Goal: Check status: Check status

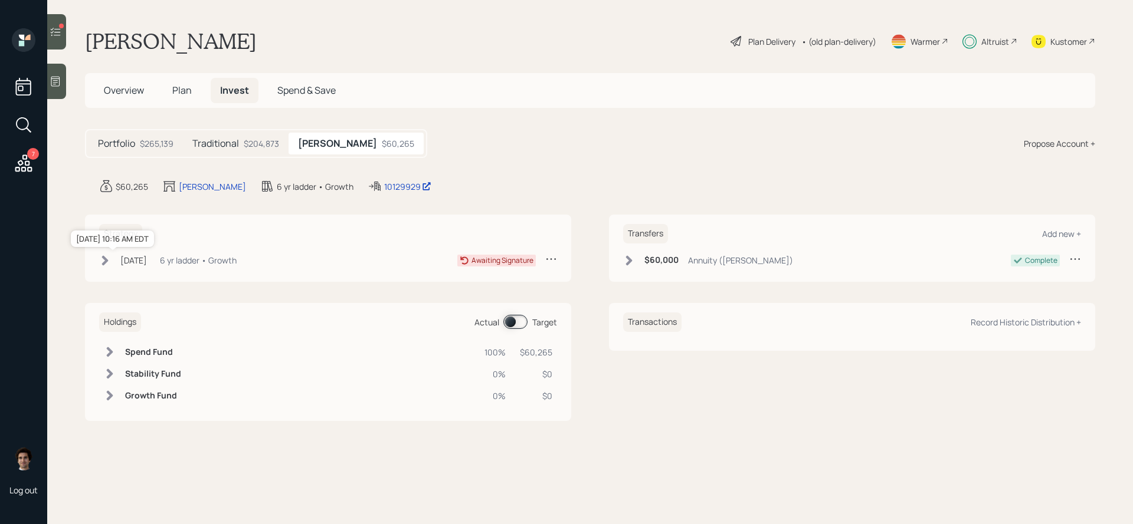
click at [128, 255] on div "[DATE]" at bounding box center [133, 260] width 27 height 12
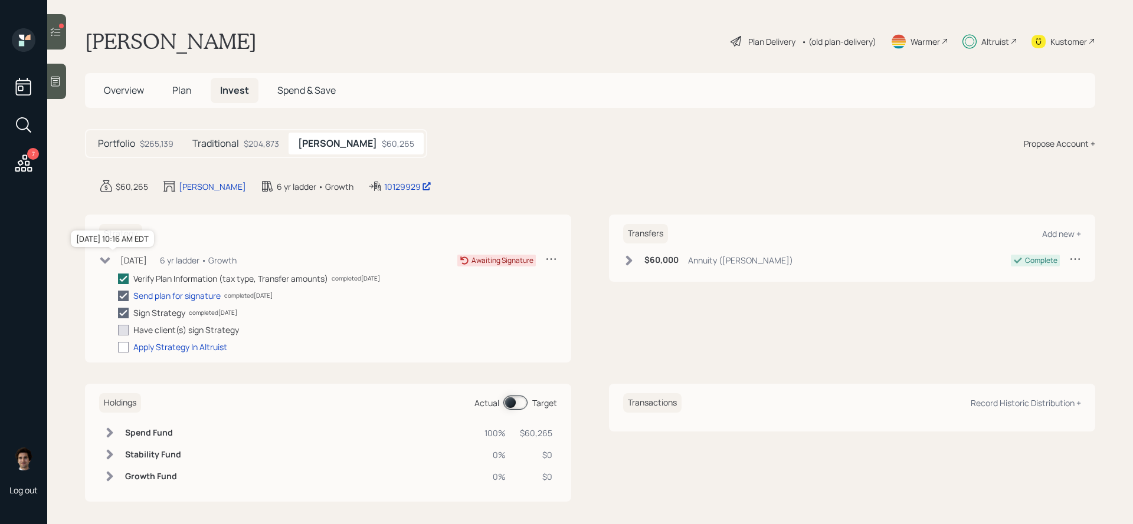
click at [128, 255] on div "[DATE]" at bounding box center [133, 260] width 27 height 12
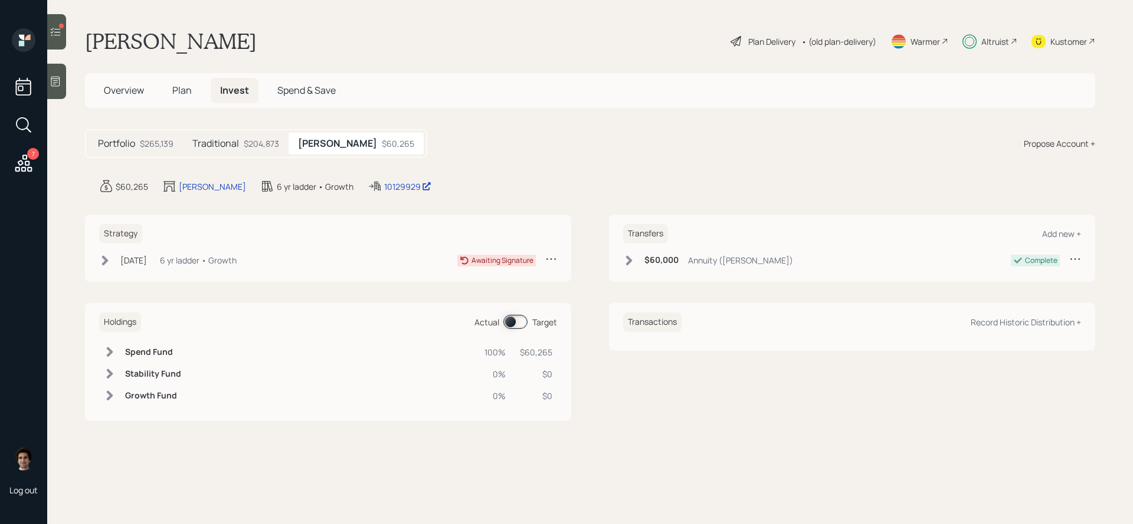
click at [639, 235] on h6 "Transfers" at bounding box center [645, 233] width 45 height 19
click at [637, 259] on div "$60,000 Annuity ([PERSON_NAME])" at bounding box center [708, 260] width 170 height 15
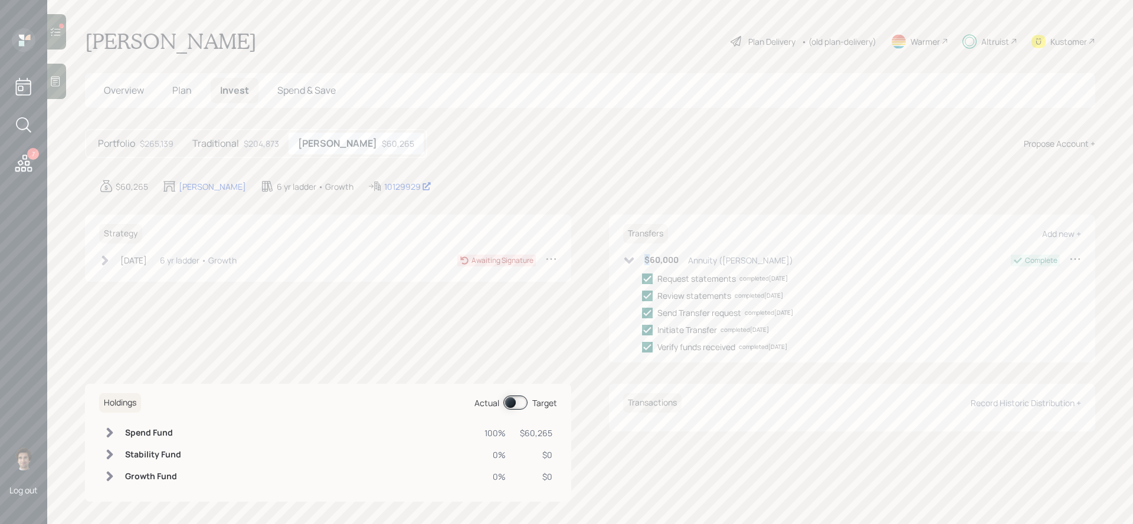
click at [637, 259] on div "$60,000 Annuity ([PERSON_NAME])" at bounding box center [708, 260] width 170 height 15
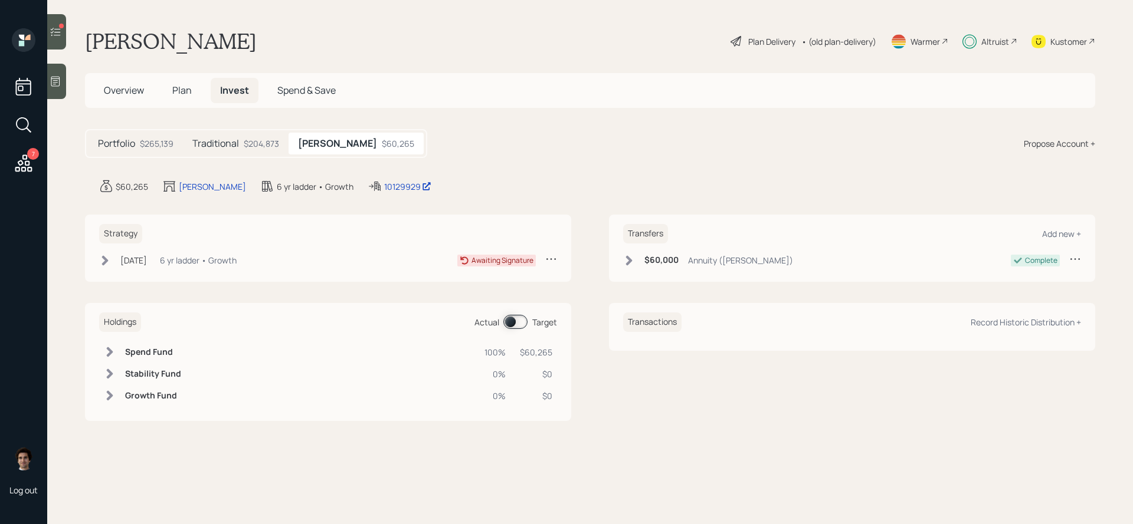
click at [602, 137] on div "Portfolio $265,139 Traditional $204,873 [PERSON_NAME] $60,265 Propose Account +" at bounding box center [590, 143] width 1010 height 29
click at [24, 158] on icon at bounding box center [23, 163] width 21 height 21
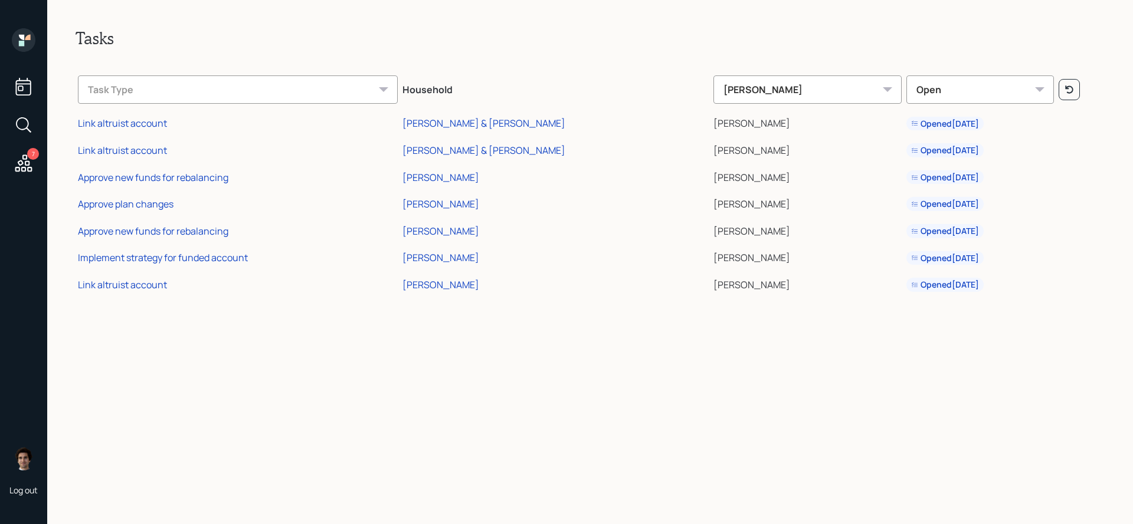
click at [24, 44] on icon at bounding box center [21, 43] width 5 height 5
